Goal: Task Accomplishment & Management: Use online tool/utility

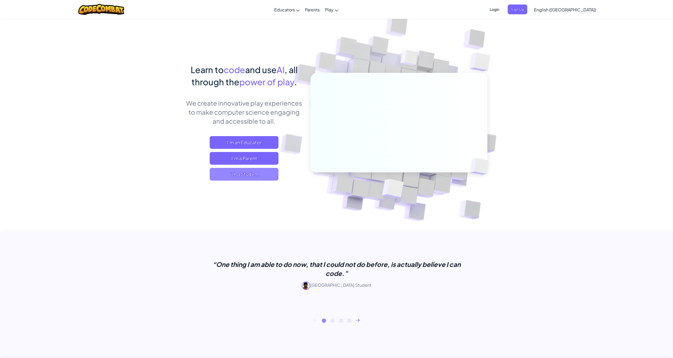
click at [264, 177] on span "I'm a Student" at bounding box center [244, 174] width 69 height 13
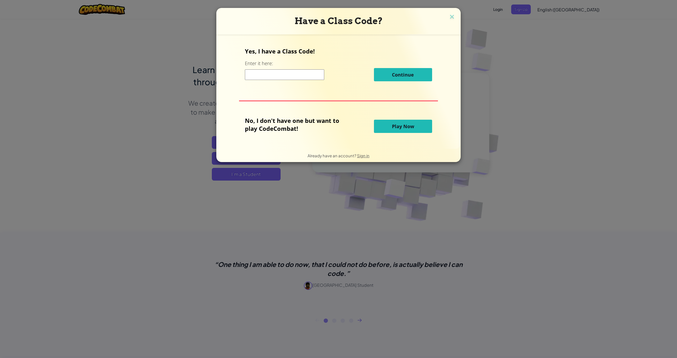
click at [389, 126] on button "Play Now" at bounding box center [403, 126] width 58 height 13
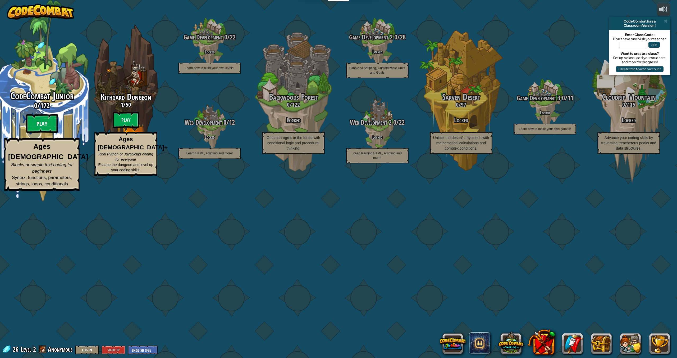
click at [52, 191] on div "CodeCombat Junior 0 / 172 Play Ages 5-8 Blocks or simple text coding for beginn…" at bounding box center [42, 140] width 101 height 100
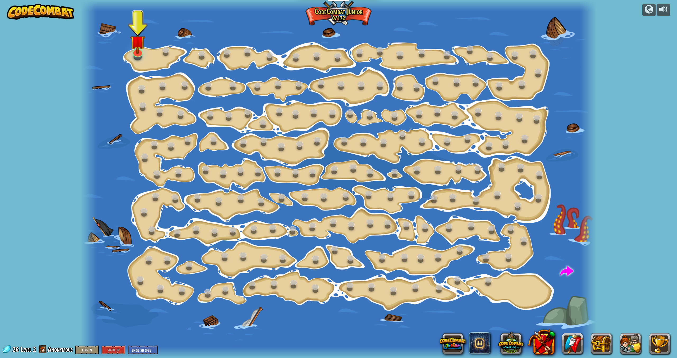
click at [43, 12] on img at bounding box center [41, 12] width 68 height 16
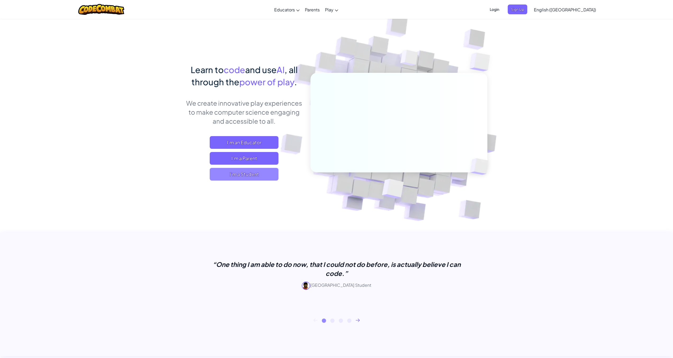
click at [246, 174] on span "I'm a Student" at bounding box center [244, 174] width 69 height 13
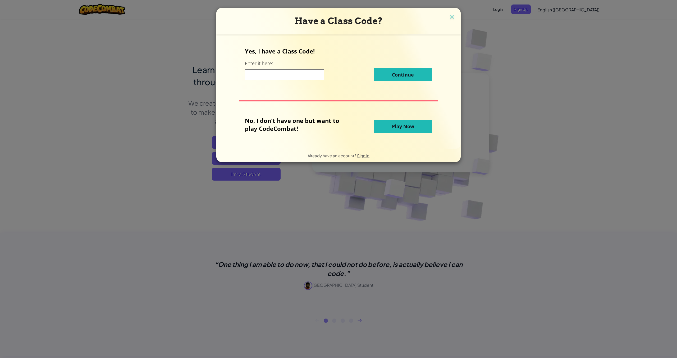
drag, startPoint x: 406, startPoint y: 138, endPoint x: 416, endPoint y: 117, distance: 22.8
click at [406, 138] on div "Yes, I have a Class Code! Enter it here: Continue No, I don't have one but want…" at bounding box center [339, 92] width 234 height 104
click at [416, 117] on div "No, I don't have one but want to play CodeCombat! Play Now" at bounding box center [338, 126] width 187 height 20
click at [411, 129] on span "Play Now" at bounding box center [403, 126] width 22 height 6
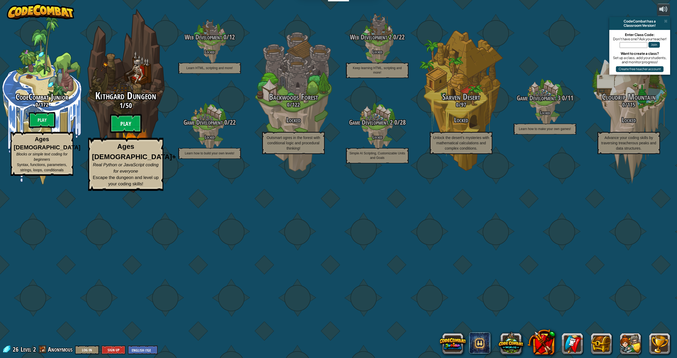
click at [126, 133] on btn "Play" at bounding box center [126, 123] width 32 height 19
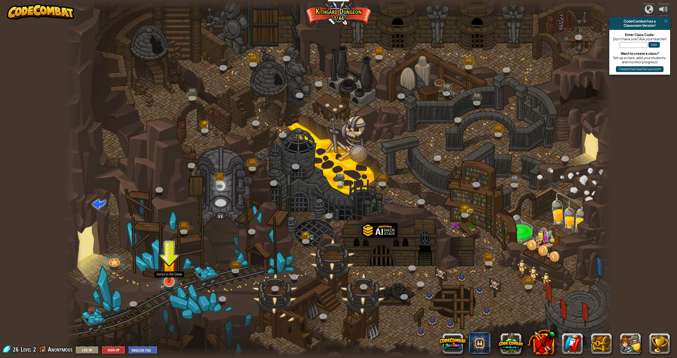
click at [173, 274] on img at bounding box center [169, 264] width 16 height 37
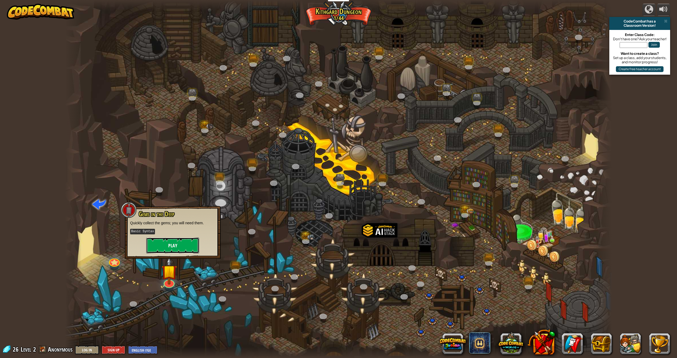
click at [188, 245] on button "Play" at bounding box center [172, 245] width 53 height 16
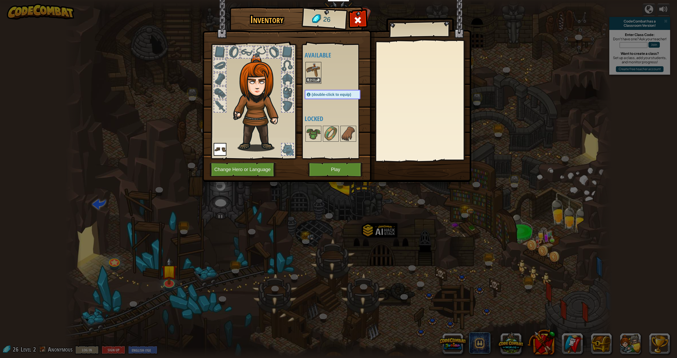
click at [317, 81] on button "Equip" at bounding box center [313, 80] width 15 height 6
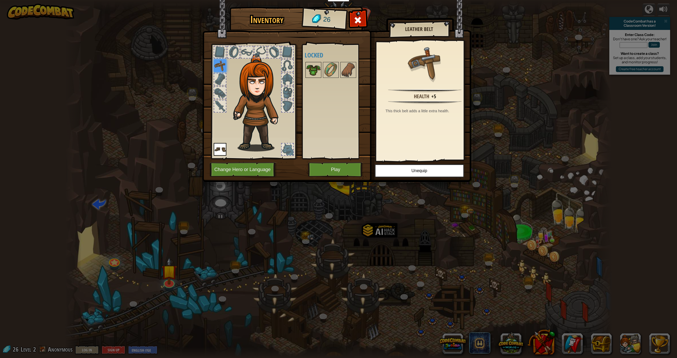
click at [318, 75] on img at bounding box center [313, 69] width 15 height 15
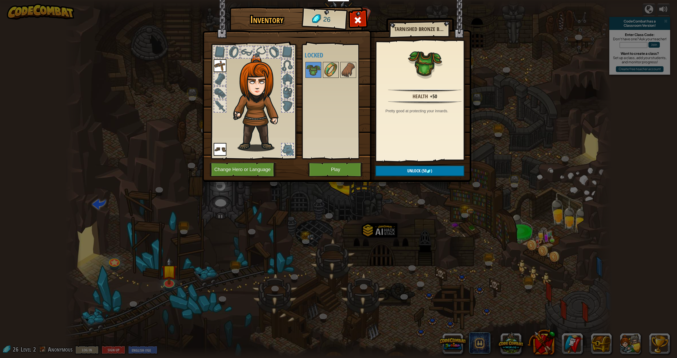
click at [330, 72] on img at bounding box center [331, 69] width 15 height 15
click at [348, 72] on img at bounding box center [348, 69] width 15 height 15
click at [334, 71] on img at bounding box center [331, 69] width 15 height 15
click at [315, 70] on img at bounding box center [313, 69] width 15 height 15
click at [328, 177] on img at bounding box center [336, 86] width 269 height 192
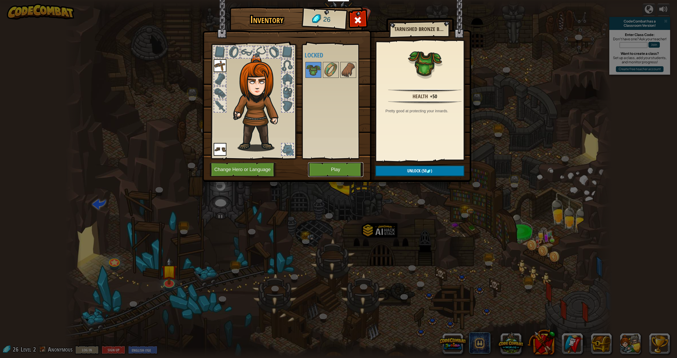
click at [333, 172] on button "Play" at bounding box center [335, 169] width 55 height 15
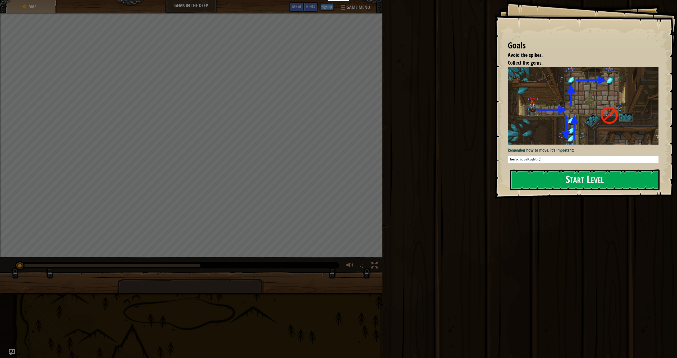
type textarea "hero.moveRight()"
click at [553, 158] on div "hero . moveRight ( )" at bounding box center [585, 163] width 152 height 13
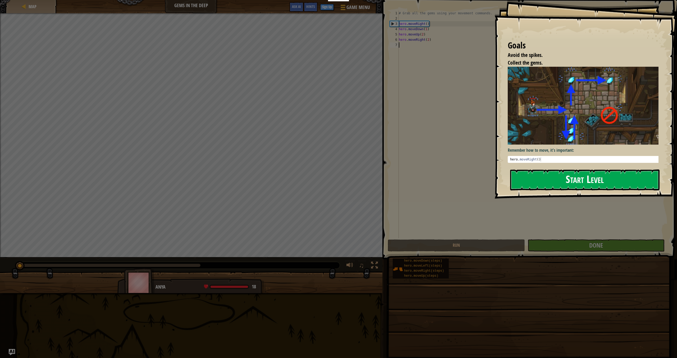
click at [549, 174] on button "Start Level" at bounding box center [584, 179] width 149 height 21
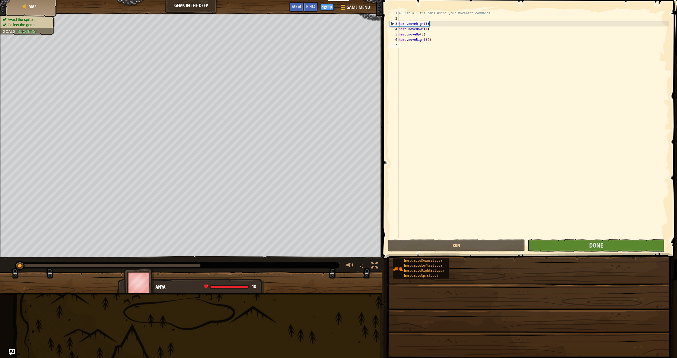
type textarea "d"
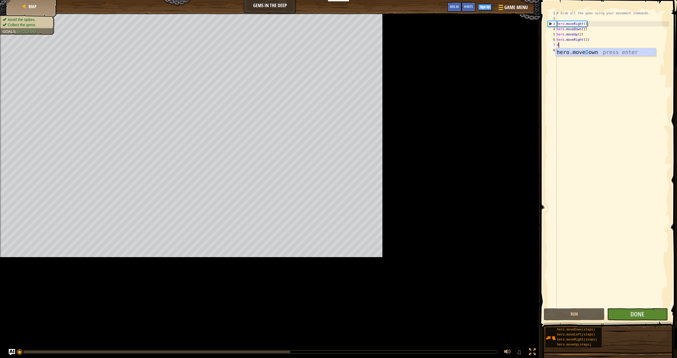
scroll to position [2, 0]
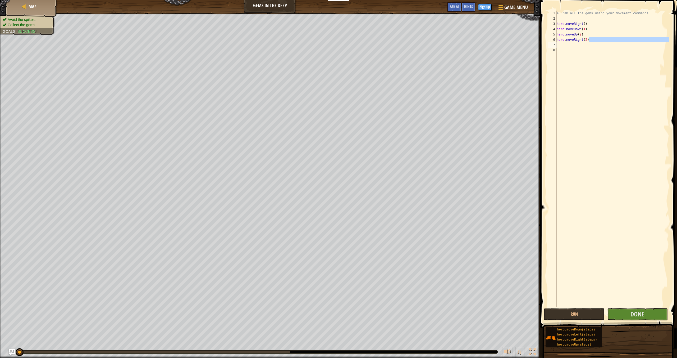
drag, startPoint x: 595, startPoint y: 42, endPoint x: 564, endPoint y: 43, distance: 30.7
click at [564, 43] on div "# Grab all the gems using your movement commands. hero . moveRight ( ) hero . m…" at bounding box center [612, 164] width 113 height 307
type textarea "hero.moveRight(2)"
click at [607, 313] on button "Done" at bounding box center [637, 314] width 61 height 12
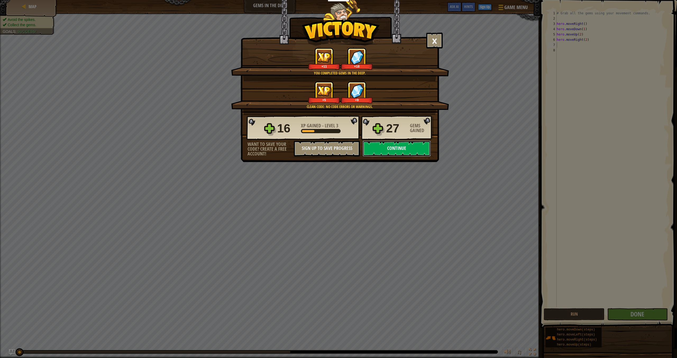
click at [418, 147] on button "Continue" at bounding box center [397, 148] width 68 height 16
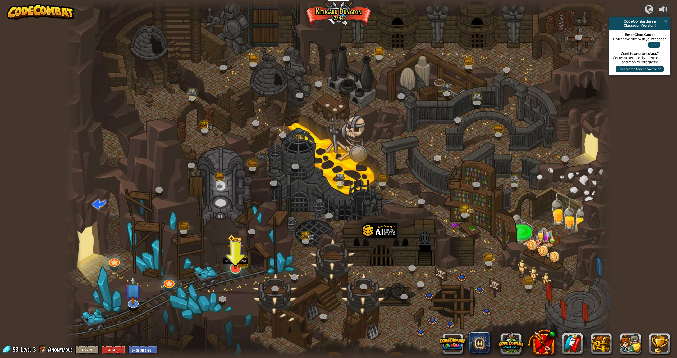
click at [242, 256] on img at bounding box center [235, 251] width 16 height 35
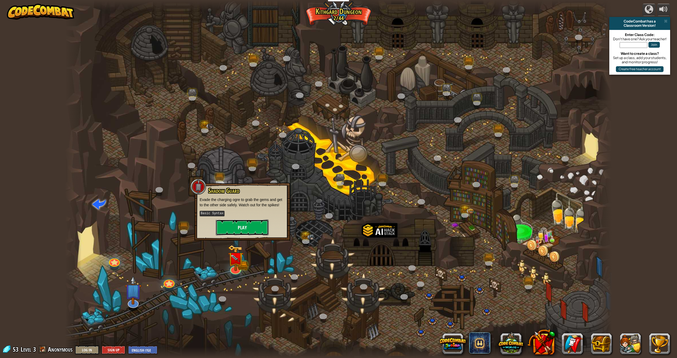
click at [249, 229] on button "Play" at bounding box center [242, 227] width 53 height 16
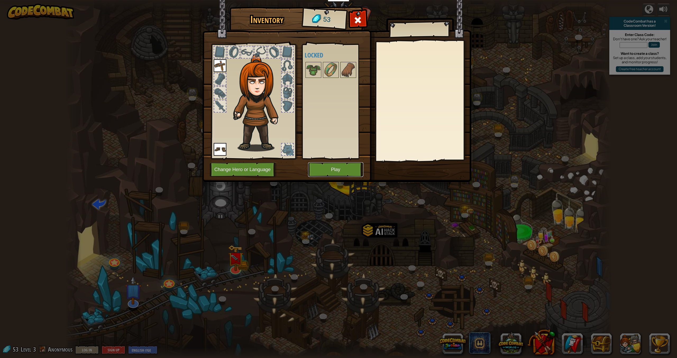
click at [337, 174] on button "Play" at bounding box center [335, 169] width 55 height 15
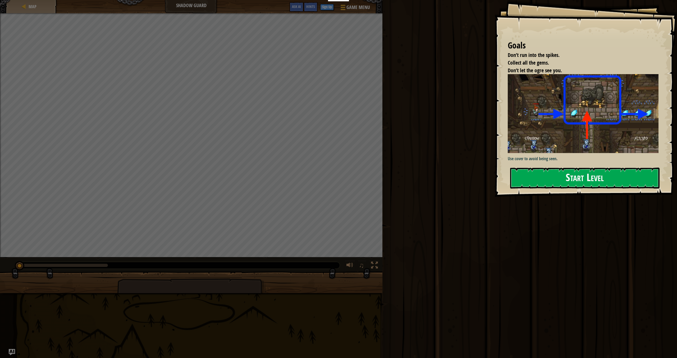
click at [570, 177] on button "Start Level" at bounding box center [584, 177] width 149 height 21
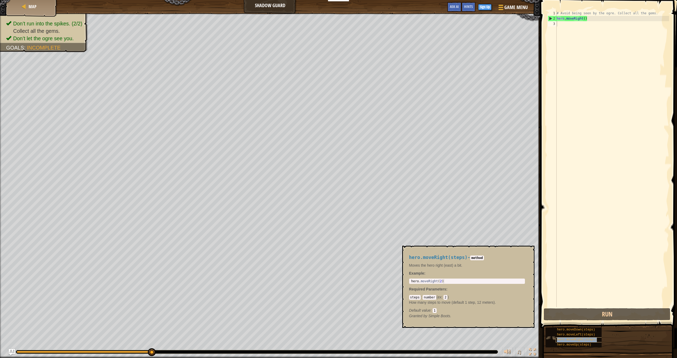
click at [578, 339] on span "hero.moveRight(steps)" at bounding box center [577, 340] width 40 height 4
click at [597, 312] on button "Run" at bounding box center [607, 314] width 127 height 12
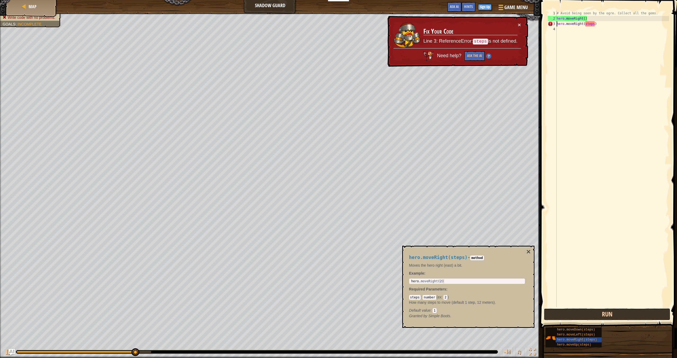
click at [597, 312] on button "Run" at bounding box center [607, 314] width 127 height 12
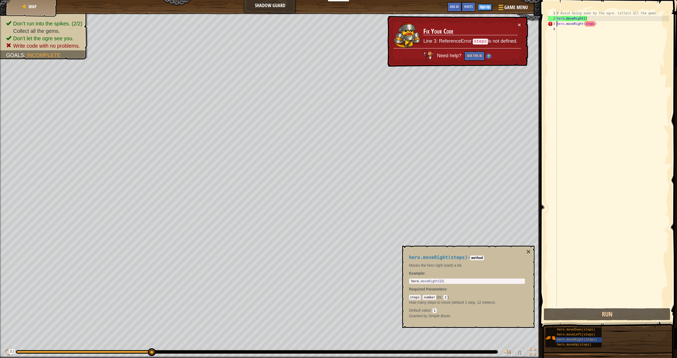
click at [595, 25] on div "# Avoid being seen by the ogre. Collect all the gems. hero . moveRight ( ) hero…" at bounding box center [612, 164] width 113 height 307
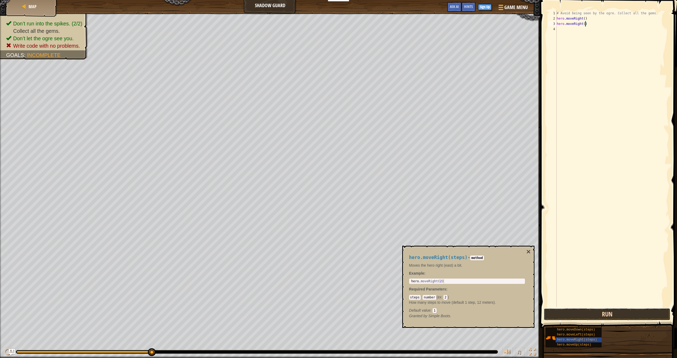
click at [615, 317] on button "Run" at bounding box center [607, 314] width 127 height 12
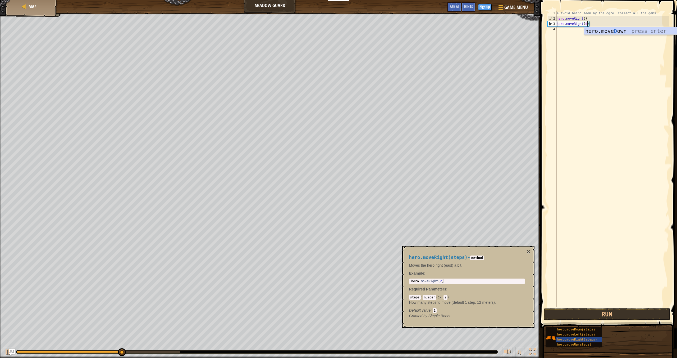
scroll to position [2, 2]
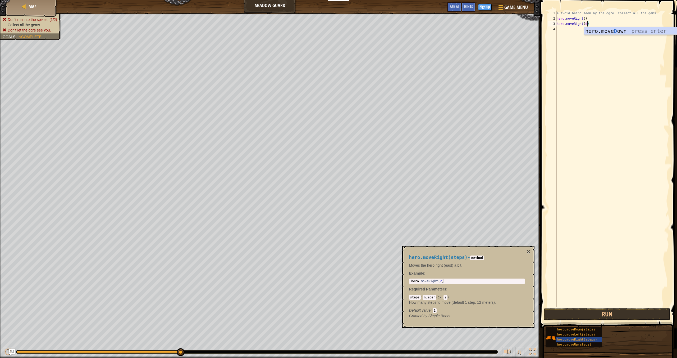
type textarea "hero.moveRight(d)"
click at [41, 19] on ul "Don’t run into the spikes. (1/2) Collect all the gems. Don’t let the ogre see y…" at bounding box center [31, 25] width 56 height 16
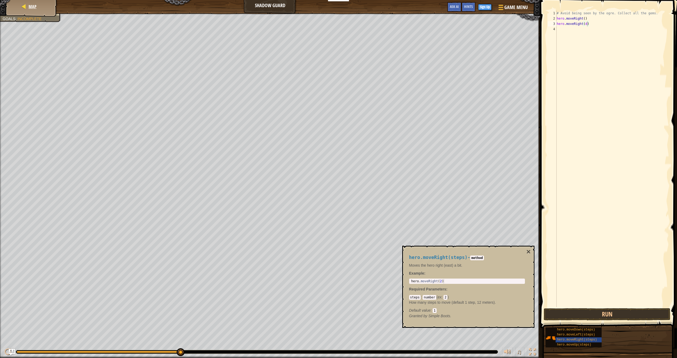
click at [35, 10] on div "Map" at bounding box center [32, 6] width 42 height 13
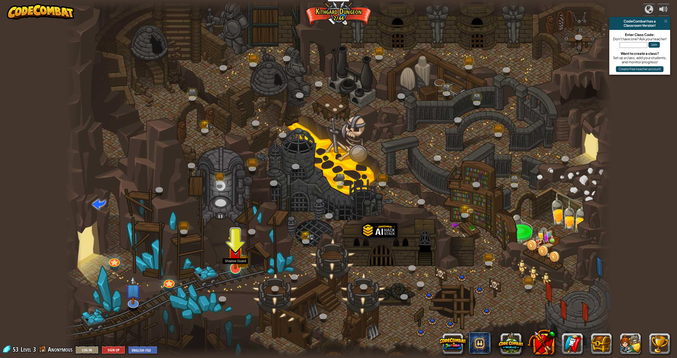
click at [248, 266] on img at bounding box center [242, 262] width 11 height 12
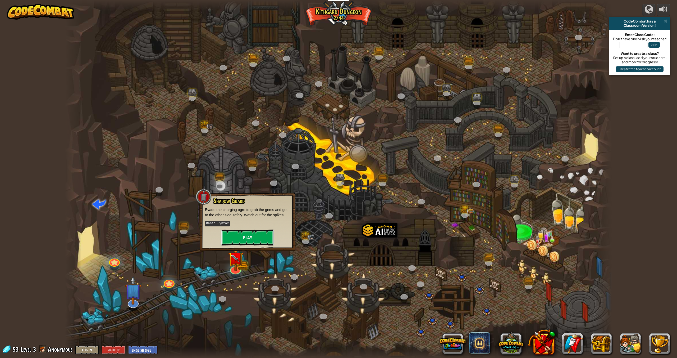
click at [256, 244] on button "Play" at bounding box center [247, 237] width 53 height 16
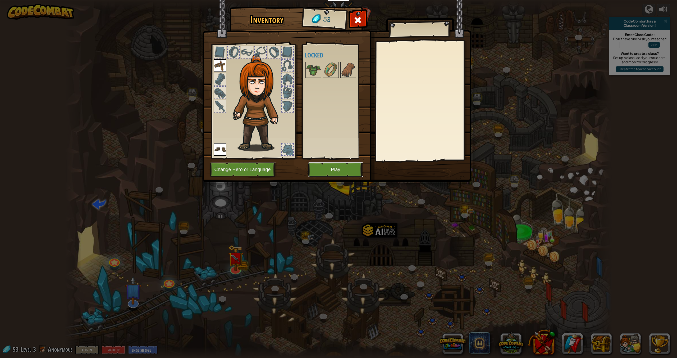
click at [321, 173] on button "Play" at bounding box center [335, 169] width 55 height 15
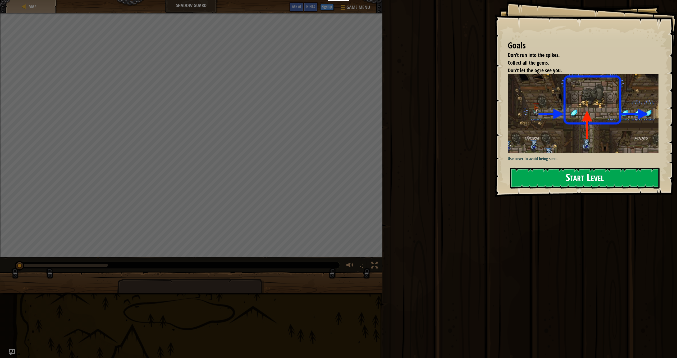
click at [549, 175] on button "Start Level" at bounding box center [584, 177] width 149 height 21
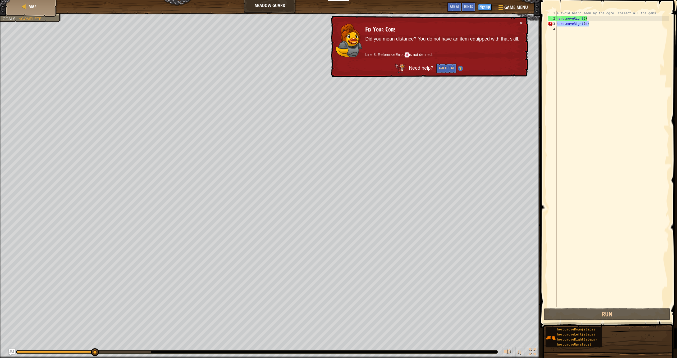
drag, startPoint x: 596, startPoint y: 23, endPoint x: 555, endPoint y: 21, distance: 41.3
click at [558, 23] on div "# Avoid being seen by the ogre. Collect all the gems. hero . moveRight ( ) hero…" at bounding box center [612, 164] width 113 height 307
type textarea "hero.moveRight(d)"
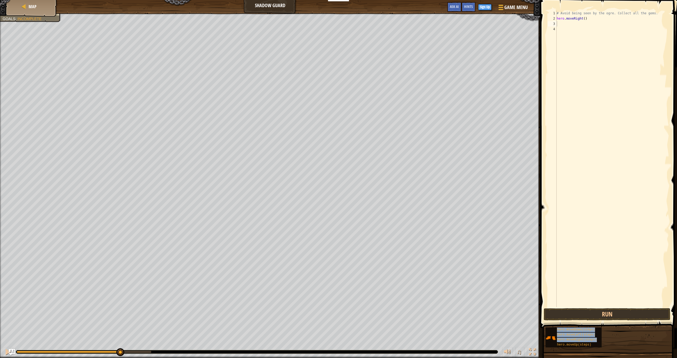
drag, startPoint x: 580, startPoint y: 343, endPoint x: 582, endPoint y: 208, distance: 134.9
click at [582, 209] on div "Hints 1 2 3 4 # Avoid being seen by the ogre. Collect all the gems. hero . move…" at bounding box center [608, 177] width 138 height 355
click at [584, 214] on div "# Avoid being seen by the ogre. Collect all the gems. hero . moveRight ( )" at bounding box center [612, 164] width 113 height 307
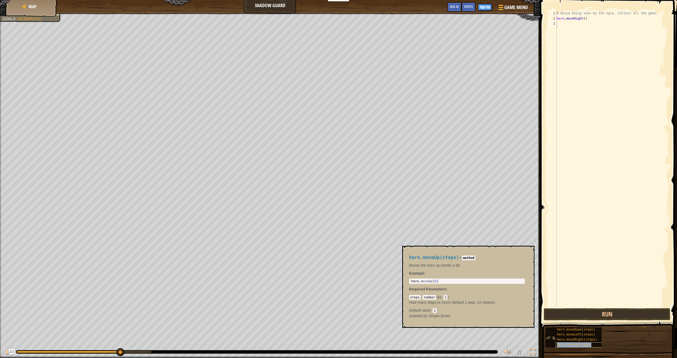
click at [586, 345] on span "hero.moveUp(steps)" at bounding box center [574, 345] width 34 height 4
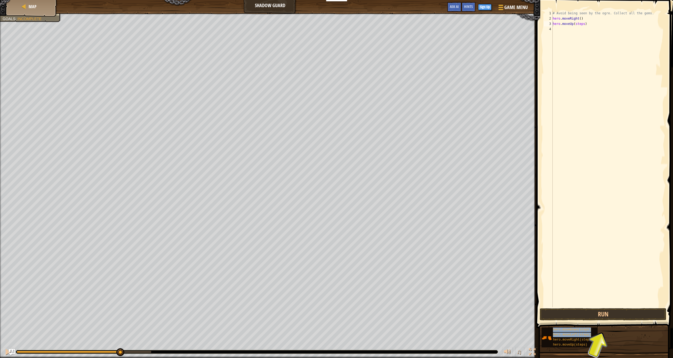
drag, startPoint x: 586, startPoint y: 339, endPoint x: 610, endPoint y: 284, distance: 59.3
click at [615, 281] on div "Hints hero.moveUp(steps) 1 2 3 4 # Avoid being seen by the ogre. Collect all th…" at bounding box center [604, 177] width 138 height 355
drag, startPoint x: 589, startPoint y: 338, endPoint x: 600, endPoint y: 329, distance: 14.3
click at [600, 328] on div "hero.moveDown(steps) hero.moveLeft(steps) hero.moveRight(steps) hero.moveUp(ste…" at bounding box center [605, 337] width 128 height 21
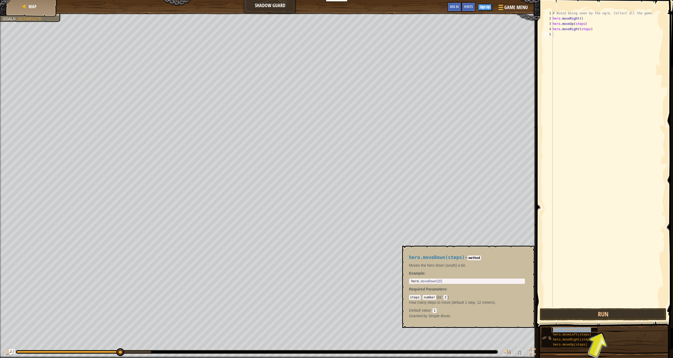
type textarea "hero.moveDown(steps)"
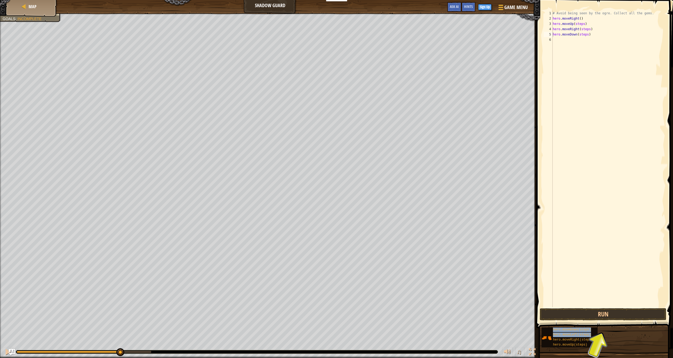
drag, startPoint x: 571, startPoint y: 339, endPoint x: 614, endPoint y: 219, distance: 127.8
click at [614, 219] on div "Hints hero.moveDown(steps) 1 2 3 4 5 6 # Avoid being seen by the ogre. Collect …" at bounding box center [604, 177] width 138 height 355
click at [611, 231] on div "# Avoid being seen by the ogre. Collect all the gems. hero . moveRight ( ) hero…" at bounding box center [608, 164] width 113 height 307
click at [614, 308] on button "Run" at bounding box center [603, 314] width 127 height 12
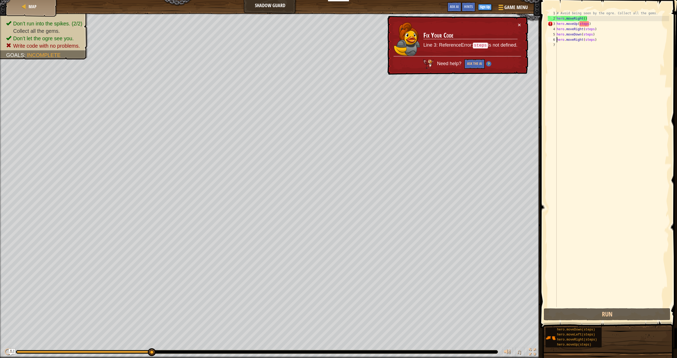
click at [589, 26] on div "# Avoid being seen by the ogre. Collect all the gems. hero . moveRight ( ) hero…" at bounding box center [612, 164] width 113 height 307
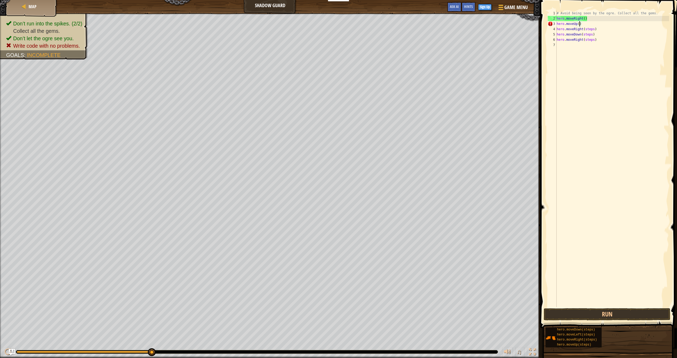
click at [596, 30] on div "# Avoid being seen by the ogre. Collect all the gems. hero . moveRight ( ) hero…" at bounding box center [612, 164] width 113 height 307
click at [593, 34] on div "# Avoid being seen by the ogre. Collect all the gems. hero . moveRight ( ) hero…" at bounding box center [612, 164] width 113 height 307
click at [595, 39] on div "# Avoid being seen by the ogre. Collect all the gems. hero . moveRight ( ) hero…" at bounding box center [612, 164] width 113 height 307
type textarea "hero.moveRight()"
click at [605, 320] on button "Run" at bounding box center [607, 314] width 127 height 12
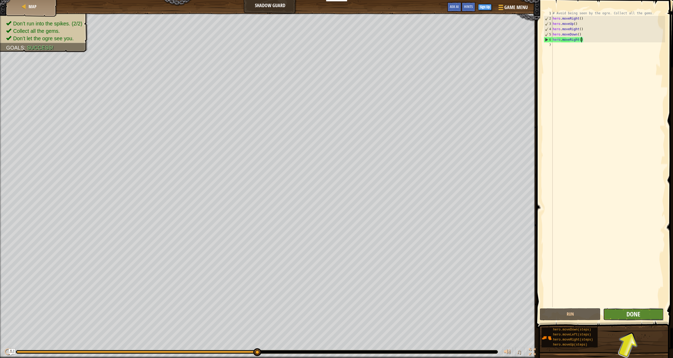
click at [637, 317] on span "Done" at bounding box center [634, 313] width 14 height 8
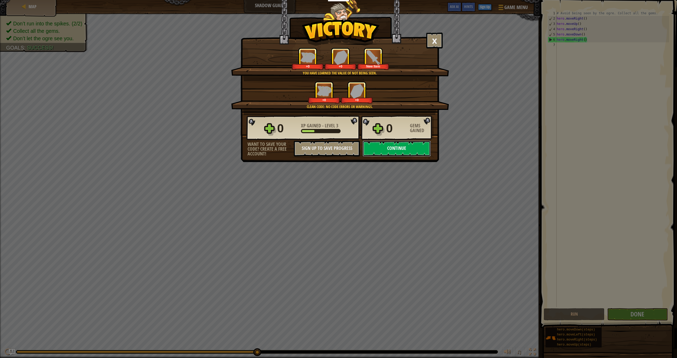
click at [406, 155] on button "Continue" at bounding box center [397, 148] width 68 height 16
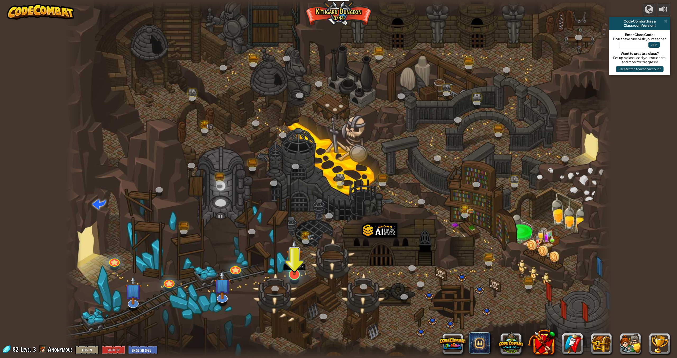
click at [295, 275] on div at bounding box center [294, 274] width 11 height 11
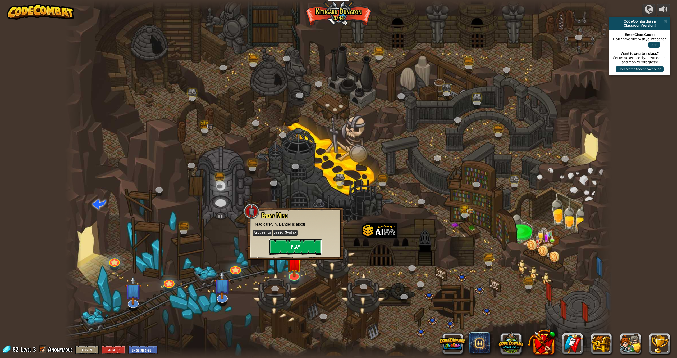
click at [309, 253] on button "Play" at bounding box center [295, 247] width 53 height 16
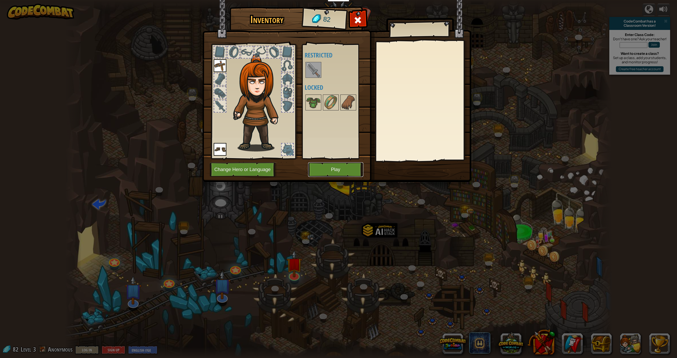
click at [321, 175] on button "Play" at bounding box center [335, 169] width 55 height 15
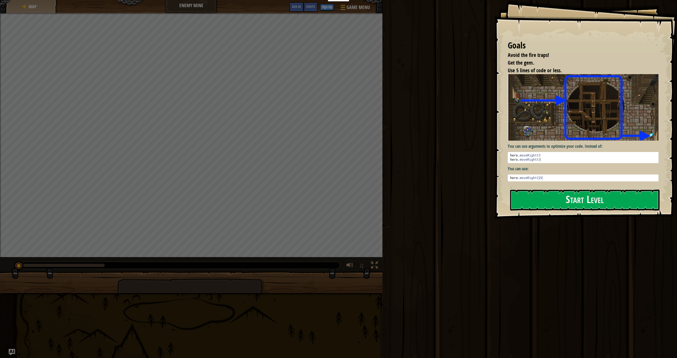
type textarea "hero.moveRight(2)"
drag, startPoint x: 544, startPoint y: 175, endPoint x: 495, endPoint y: 176, distance: 48.9
click at [495, 176] on div "Goals Avoid the fire traps! Get the gem. Use 5 lines of code or less. You can u…" at bounding box center [586, 109] width 183 height 218
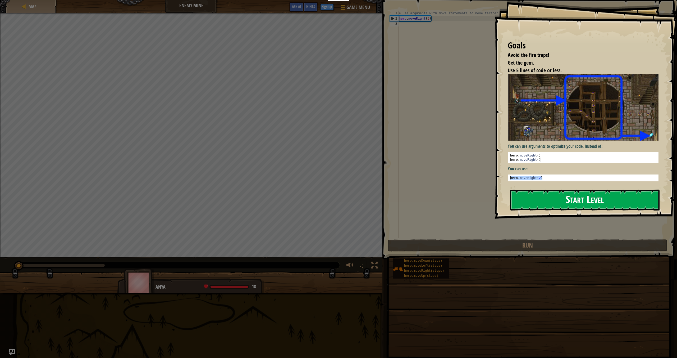
click at [581, 198] on button "Start Level" at bounding box center [584, 199] width 149 height 21
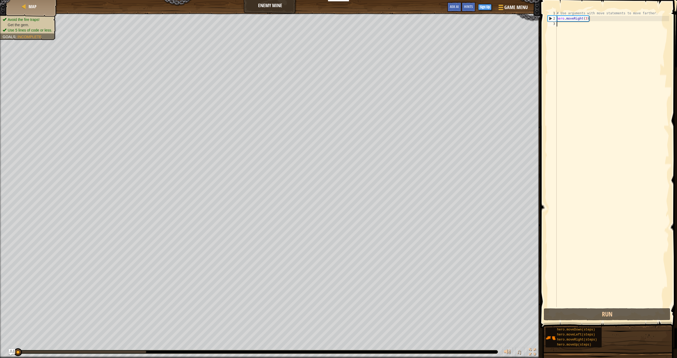
click at [604, 156] on div "Map Enemy Mine Game Menu Done Sign Up Hints Ask AI 1 הההההההההההההההההההההההההה…" at bounding box center [338, 179] width 677 height 358
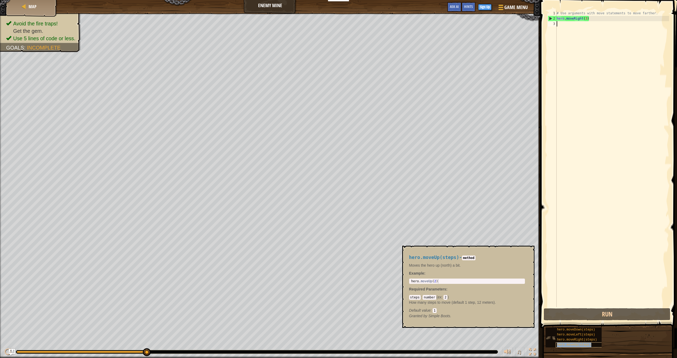
click at [582, 346] on span "hero.moveUp(steps)" at bounding box center [574, 345] width 34 height 4
click at [594, 220] on div "# Use arguments with move statements to move farther. hero . moveRight ( 3 )" at bounding box center [612, 164] width 113 height 307
click at [582, 143] on div "# Use arguments with move statements to move farther. hero . moveRight ( 3 )" at bounding box center [612, 164] width 113 height 307
click at [578, 28] on div "# Use arguments with move statements to move farther. hero . moveRight ( 3 )" at bounding box center [612, 164] width 113 height 307
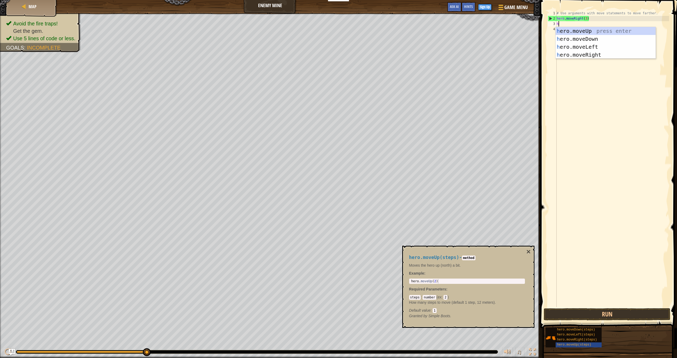
scroll to position [2, 0]
type textarea "hero"
click at [603, 31] on div "hero .moveUp press enter hero .moveDown press enter hero .moveLeft press enter …" at bounding box center [606, 51] width 100 height 48
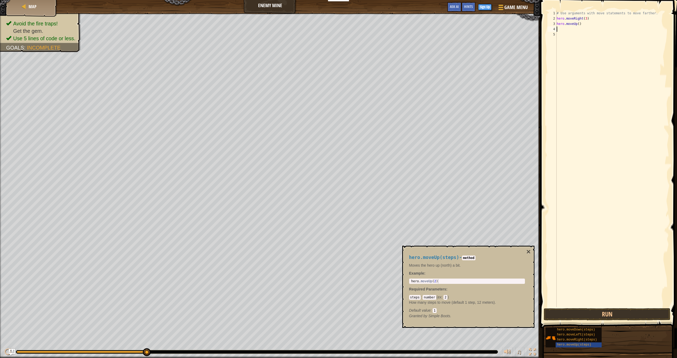
type textarea "h"
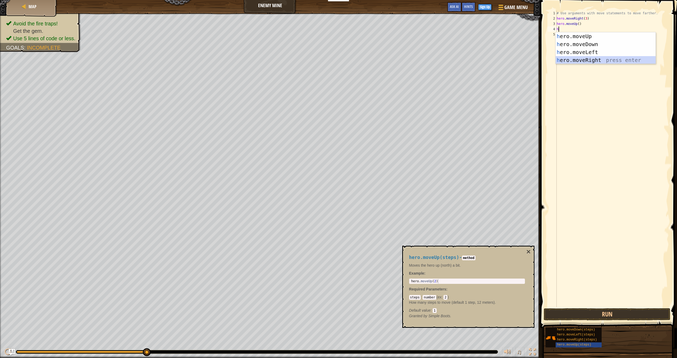
click at [595, 57] on div "h ero.moveUp press enter h ero.moveDown press enter h ero.moveLeft press enter …" at bounding box center [606, 56] width 100 height 48
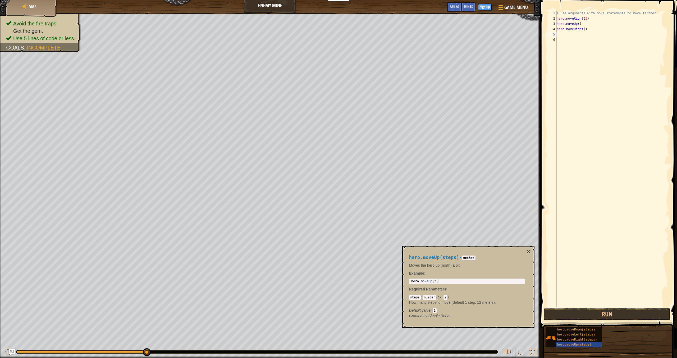
type textarea "h"
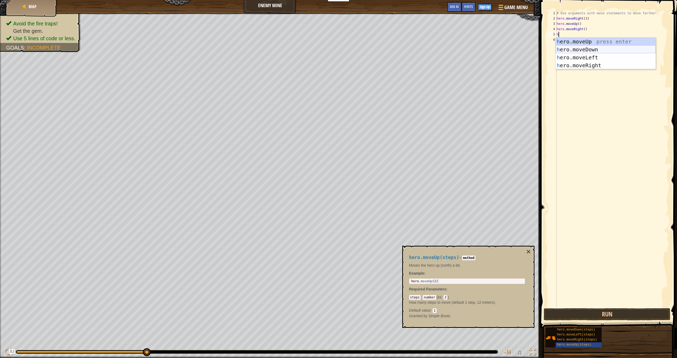
click at [604, 48] on div "h ero.moveUp press enter h ero.moveDown press enter h ero.moveLeft press enter …" at bounding box center [606, 62] width 100 height 48
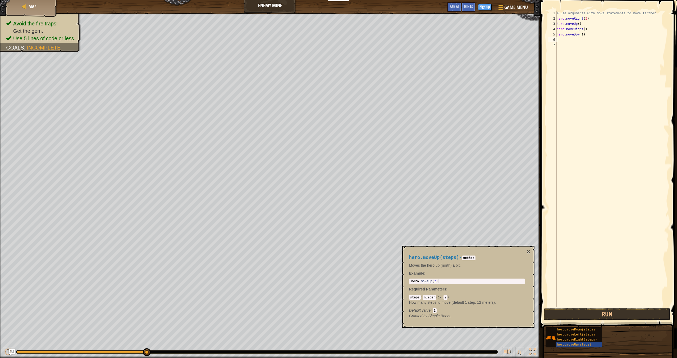
type textarea "h"
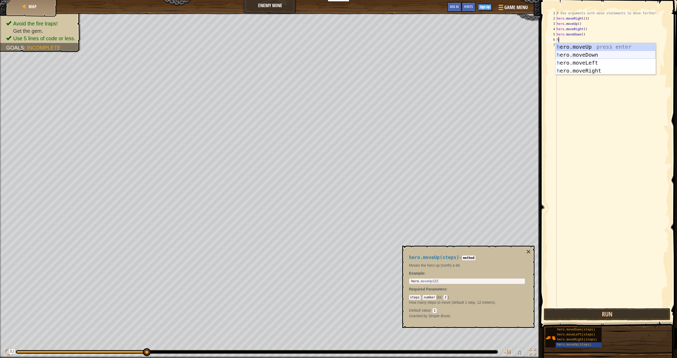
click at [596, 55] on div "h ero.moveUp press enter h ero.moveDown press enter h ero.moveLeft press enter …" at bounding box center [606, 67] width 100 height 48
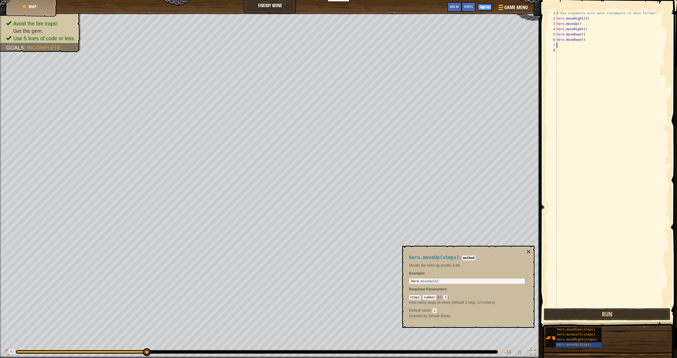
type textarea "h"
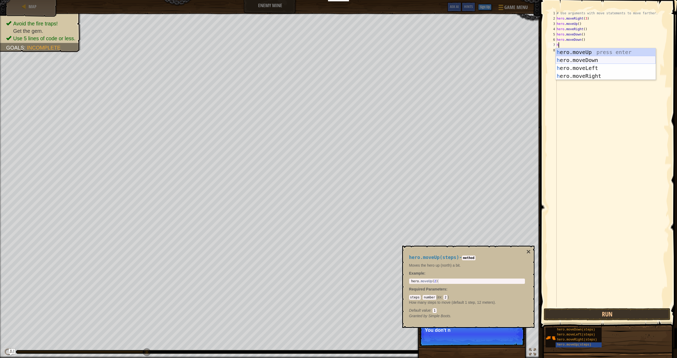
click at [598, 61] on div "h ero.moveUp press enter h ero.moveDown press enter h ero.moveLeft press enter …" at bounding box center [606, 72] width 100 height 48
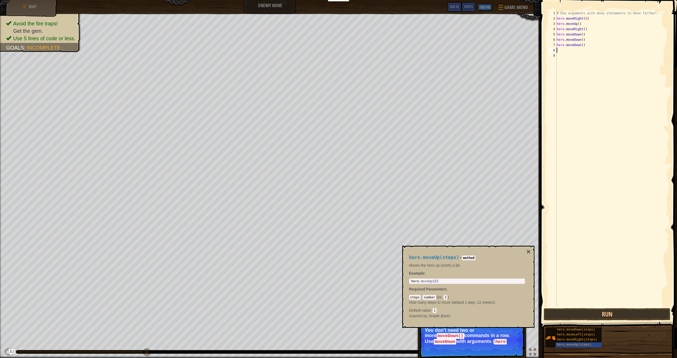
type textarea "h"
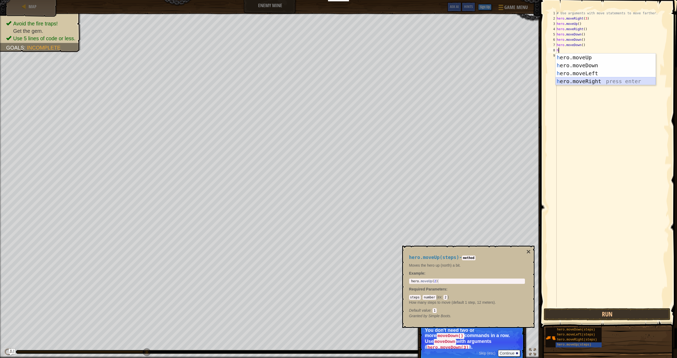
click at [585, 84] on div "h ero.moveUp press enter h ero.moveDown press enter h ero.moveLeft press enter …" at bounding box center [606, 77] width 100 height 48
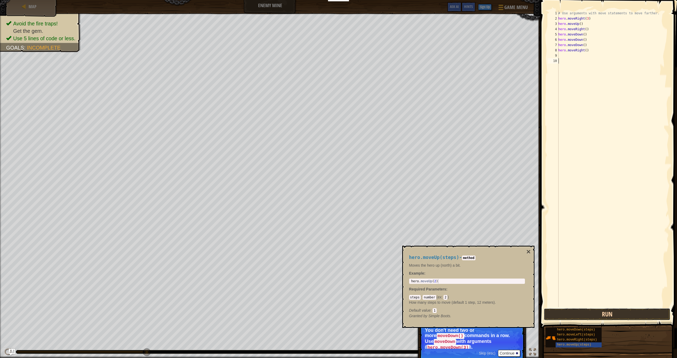
click at [607, 311] on button "Run" at bounding box center [607, 314] width 127 height 12
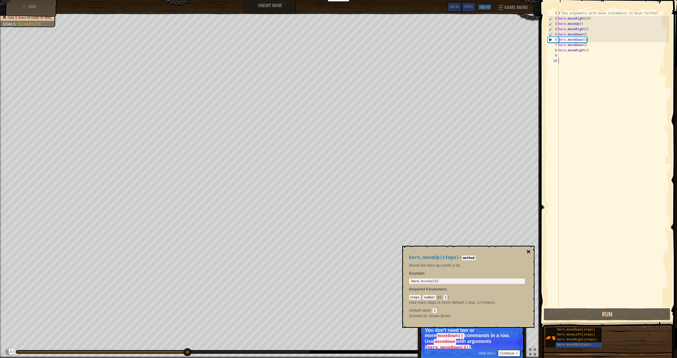
click at [529, 253] on button "×" at bounding box center [528, 251] width 4 height 7
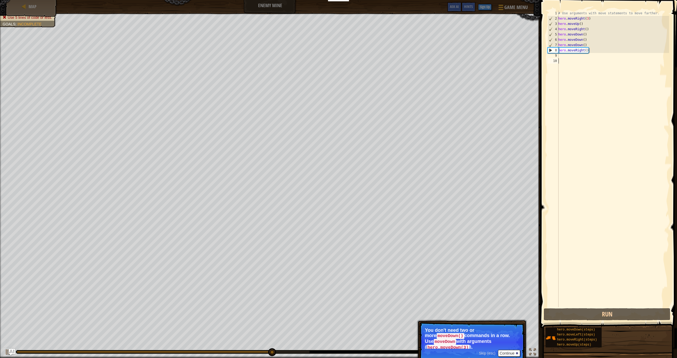
click at [567, 62] on div "# Use arguments with move statements to move farther. hero . moveRight ( 3 ) he…" at bounding box center [613, 164] width 112 height 307
click at [567, 58] on div "# Use arguments with move statements to move farther. hero . moveRight ( 3 ) he…" at bounding box center [613, 164] width 112 height 307
click at [567, 57] on div "# Use arguments with move statements to move farther. hero . moveRight ( 3 ) he…" at bounding box center [613, 164] width 112 height 307
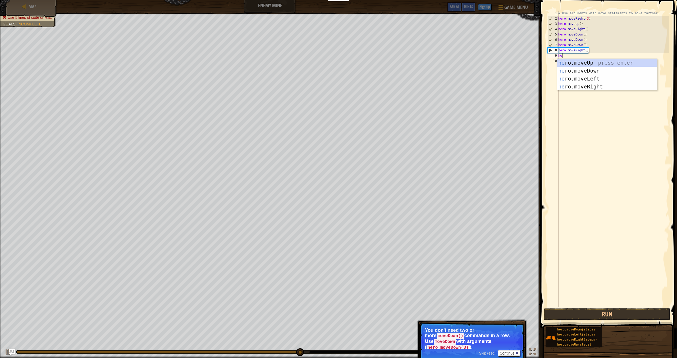
type textarea "her"
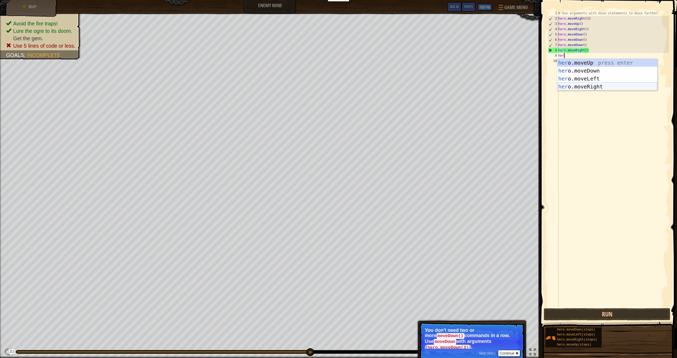
click at [601, 84] on div "her o.moveUp press enter her o.moveDown press enter her o.moveLeft press enter …" at bounding box center [607, 83] width 100 height 48
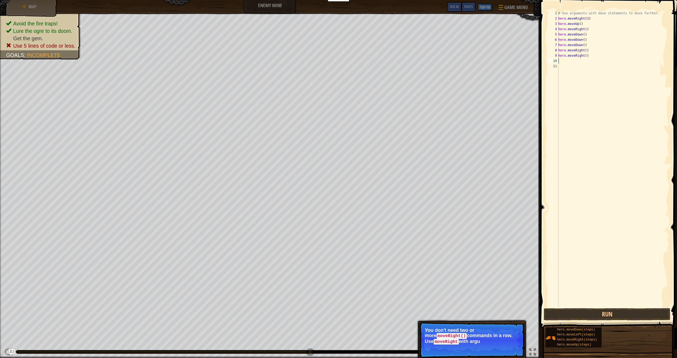
drag, startPoint x: 597, startPoint y: 257, endPoint x: 600, endPoint y: 202, distance: 55.1
click at [597, 257] on div "# Use arguments with move statements to move farther. hero . moveRight ( 3 ) he…" at bounding box center [613, 164] width 112 height 307
click at [587, 55] on div "# Use arguments with move statements to move farther. hero . moveRight ( 3 ) he…" at bounding box center [613, 164] width 112 height 307
type textarea "hero.moveRight()"
click at [597, 55] on div "# Use arguments with move statements to move farther. hero . moveRight ( 3 ) he…" at bounding box center [613, 164] width 112 height 307
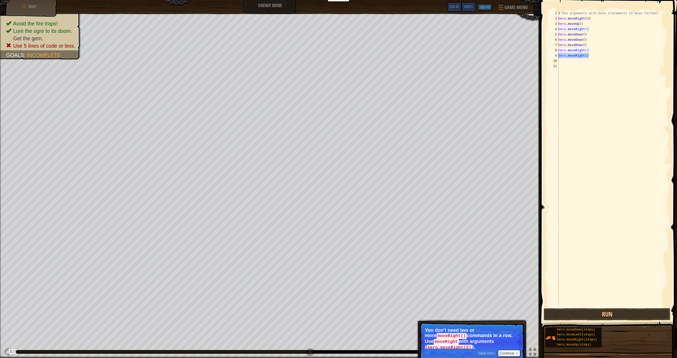
drag, startPoint x: 578, startPoint y: 55, endPoint x: 559, endPoint y: 56, distance: 19.3
click at [559, 56] on div "# Use arguments with move statements to move farther. hero . moveRight ( 3 ) he…" at bounding box center [613, 164] width 112 height 307
click at [589, 51] on div "# Use arguments with move statements to move farther. hero . moveRight ( 3 ) he…" at bounding box center [613, 164] width 112 height 307
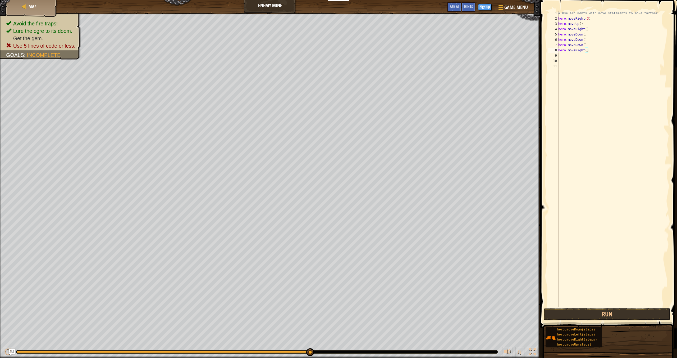
click at [587, 51] on div "# Use arguments with move statements to move farther. hero . moveRight ( 3 ) he…" at bounding box center [613, 164] width 112 height 307
click at [601, 316] on button "Run" at bounding box center [607, 314] width 127 height 12
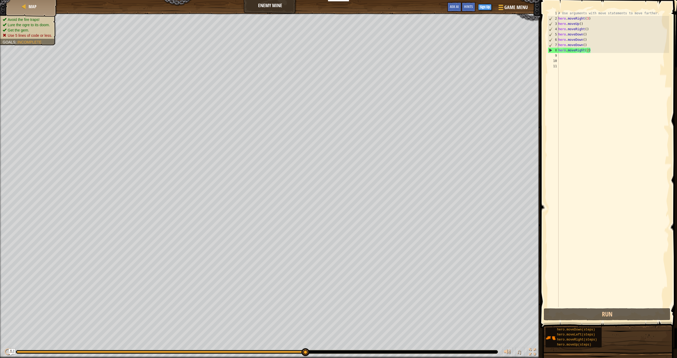
click at [29, 19] on div "Avoid the fire traps! Lure the ogre to its doom. Get the gem. Use 5 lines of co…" at bounding box center [28, 27] width 51 height 21
drag, startPoint x: 587, startPoint y: 44, endPoint x: 555, endPoint y: 38, distance: 32.4
click at [555, 38] on div "hero.moveDown() 1 2 3 4 5 6 7 8 9 10 11 # Use arguments with move statements to…" at bounding box center [608, 159] width 122 height 296
type textarea "hero.moveDown() hero.moveDown()"
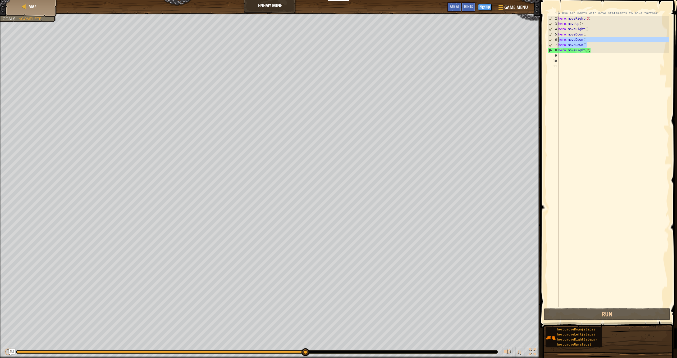
type textarea "\"
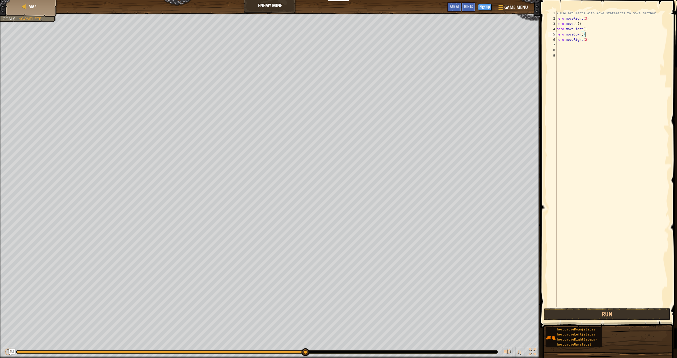
click at [582, 35] on div "# Use arguments with move statements to move farther. hero . moveRight ( 3 ) he…" at bounding box center [612, 164] width 114 height 307
type textarea "hero.moveDown(3)"
click at [586, 306] on div "# Use arguments with move statements to move farther. hero . moveRight ( 3 ) he…" at bounding box center [612, 164] width 114 height 307
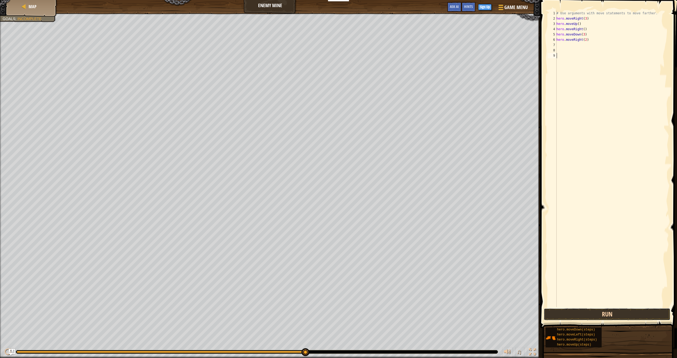
click at [587, 310] on button "Run" at bounding box center [607, 314] width 127 height 12
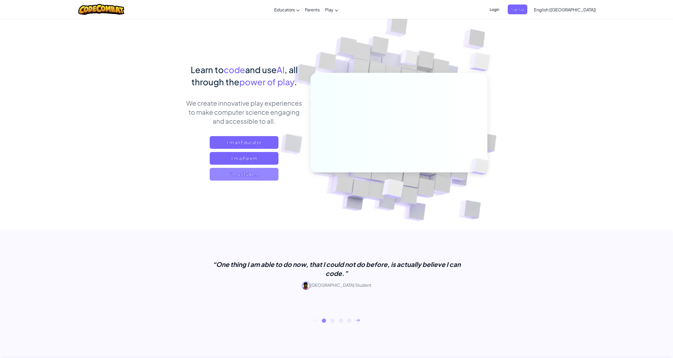
click at [266, 177] on span "I'm a Student" at bounding box center [244, 174] width 69 height 13
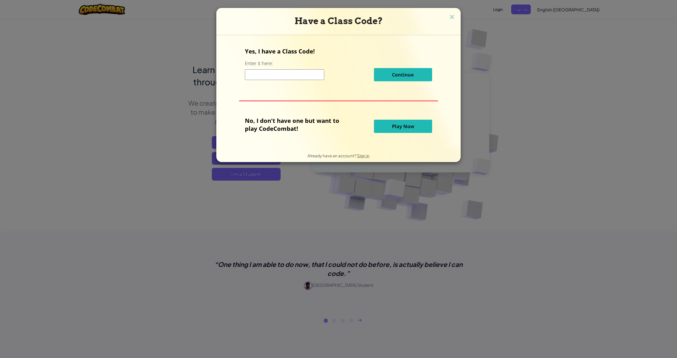
click at [389, 129] on button "Play Now" at bounding box center [403, 126] width 58 height 13
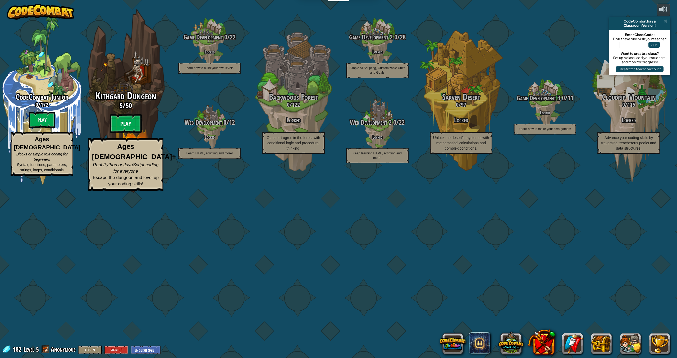
click at [128, 133] on btn "Play" at bounding box center [126, 123] width 32 height 19
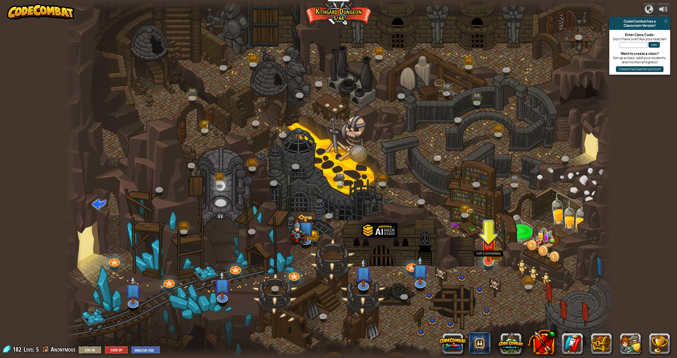
click at [486, 257] on img at bounding box center [489, 244] width 16 height 35
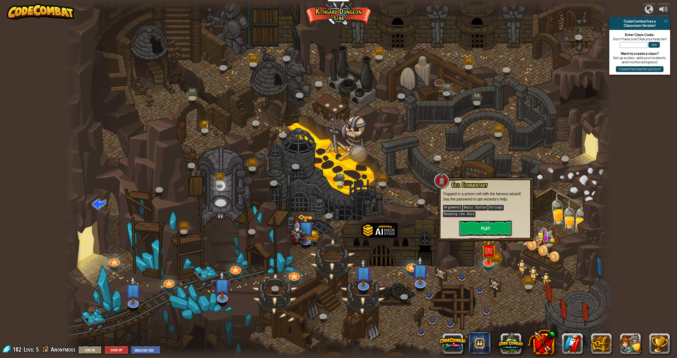
click at [495, 226] on button "Play" at bounding box center [485, 228] width 53 height 16
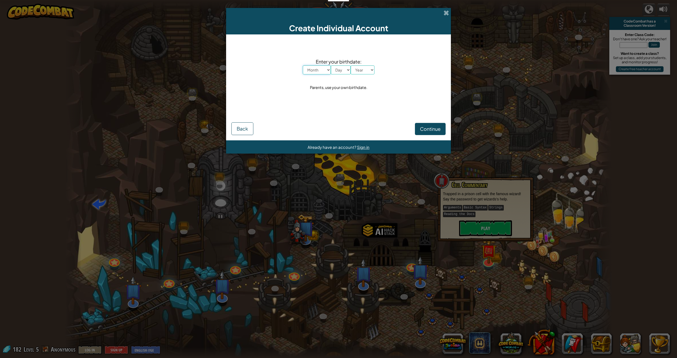
click at [330, 69] on select "Month January February March April May June July August September October Novem…" at bounding box center [317, 69] width 28 height 9
select select "1"
click at [340, 70] on select "Day 1 2 3 4 5 6 7 8 9 10 11 12 13 14 15 16 17 18 19 20 21 22 23 24 25 26 27 28 …" at bounding box center [341, 69] width 20 height 9
click at [431, 130] on span "Continue" at bounding box center [430, 129] width 21 height 6
click at [347, 80] on select "Day 1 2 3 4 5 6 7 8 9 10 11 12 13 14 15 16 17 18 19 20 21 22 23 24 25 26 27 28 …" at bounding box center [341, 77] width 20 height 9
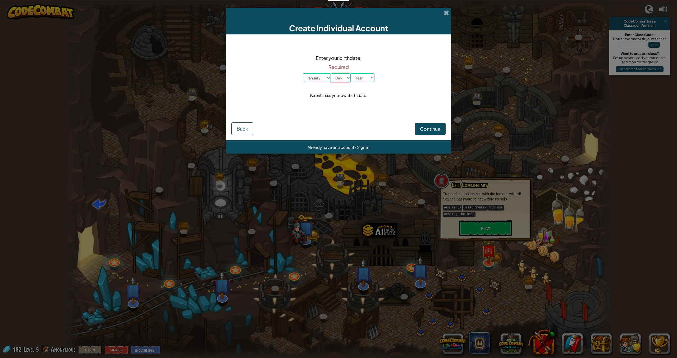
select select "2"
click at [364, 76] on select "Year 2025 2024 2023 2022 2021 2020 2019 2018 2017 2016 2015 2014 2013 2012 2011…" at bounding box center [363, 77] width 24 height 9
select select "2024"
click at [431, 128] on span "Continue" at bounding box center [430, 129] width 21 height 6
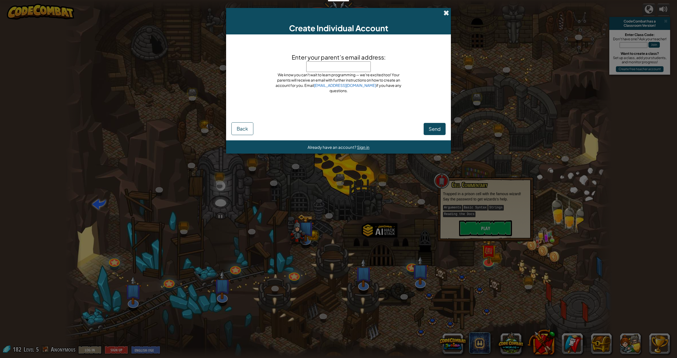
click at [446, 13] on span at bounding box center [447, 13] width 6 height 6
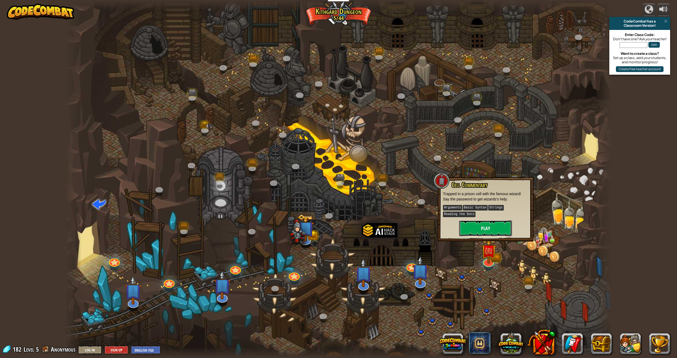
click at [496, 229] on button "Play" at bounding box center [485, 228] width 53 height 16
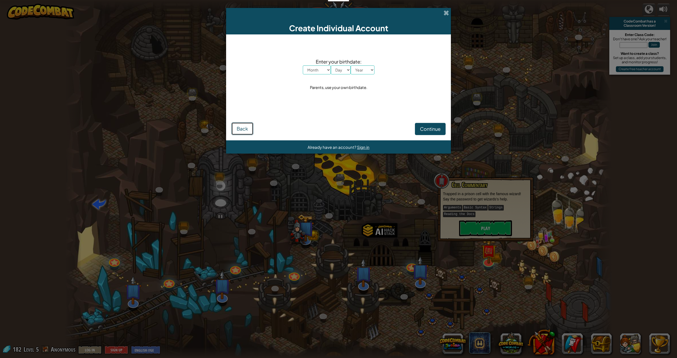
click at [252, 130] on button "Back" at bounding box center [242, 128] width 22 height 13
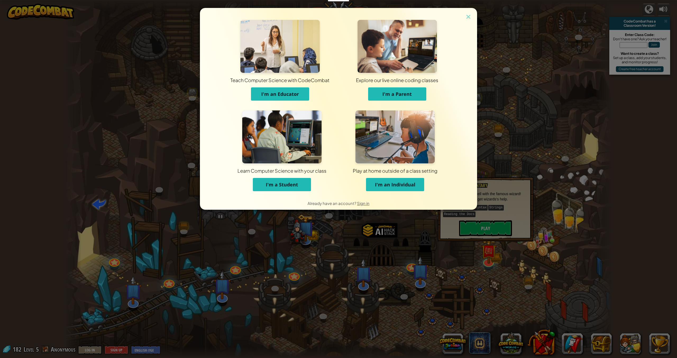
click at [281, 187] on span "I'm a Student" at bounding box center [282, 184] width 32 height 6
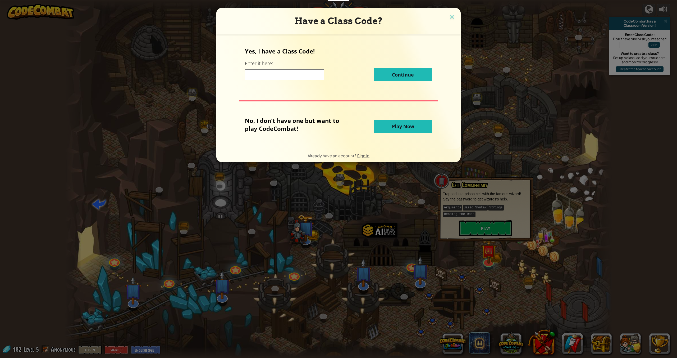
click at [387, 126] on button "Play Now" at bounding box center [403, 126] width 58 height 13
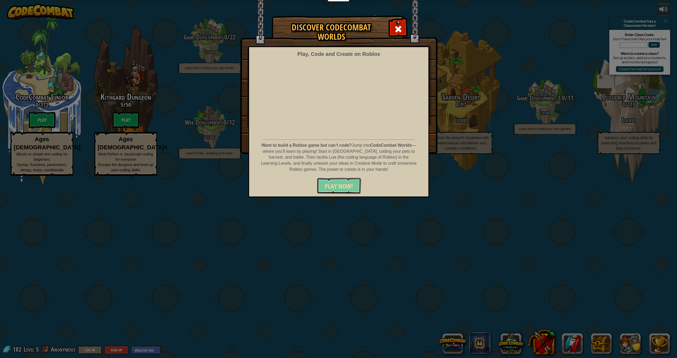
click at [335, 182] on span "PLAY NOW!" at bounding box center [339, 186] width 28 height 8
